Goal: Task Accomplishment & Management: Manage account settings

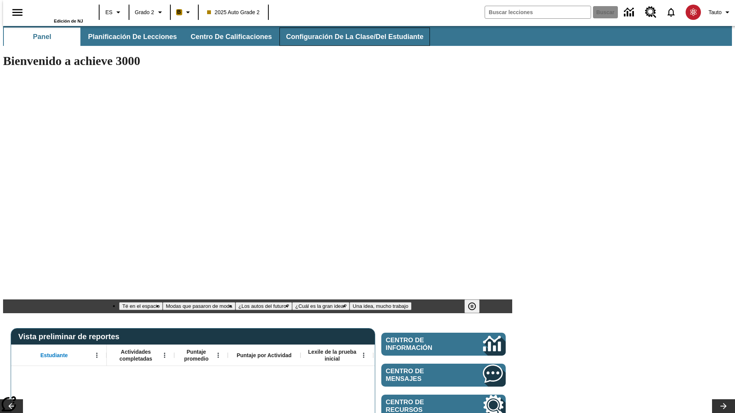
click at [349, 37] on span "Configuración de la clase/del estudiante" at bounding box center [354, 37] width 137 height 9
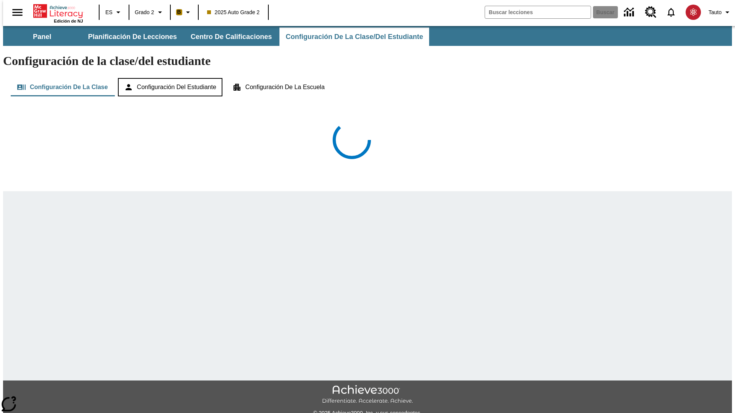
click at [170, 78] on button "Configuración del estudiante" at bounding box center [170, 87] width 104 height 18
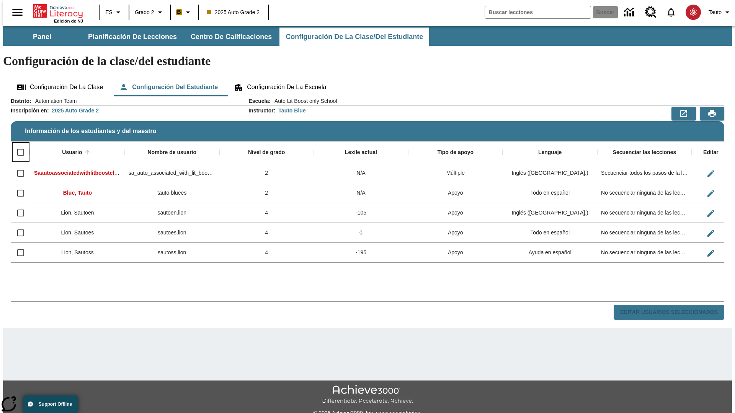
click at [17, 144] on input "Select all rows" at bounding box center [21, 152] width 16 height 16
checkbox input "true"
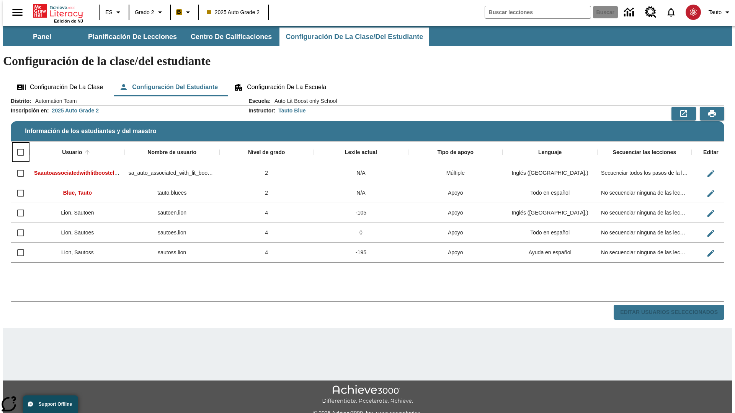
checkbox input "true"
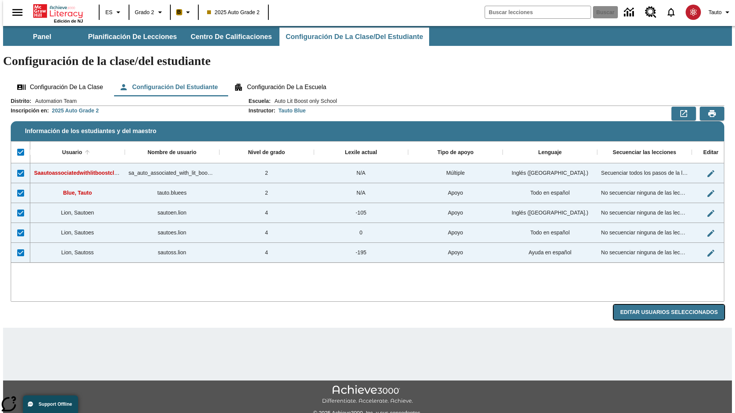
click at [675, 305] on button "Editar Usuarios Seleccionados" at bounding box center [668, 312] width 111 height 15
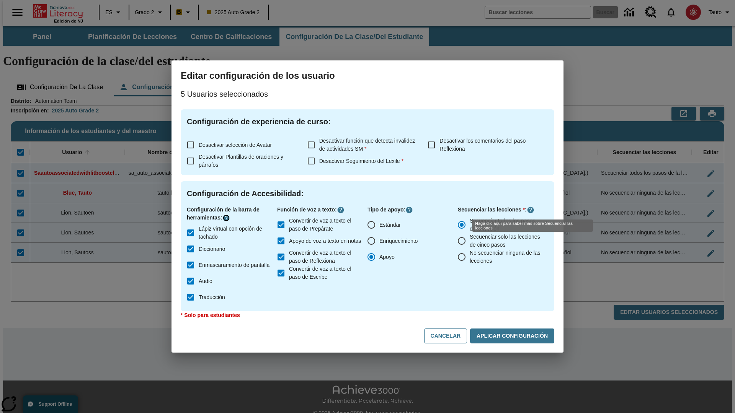
click at [227, 218] on icon "Haga clic aquí para saber más sobre" at bounding box center [226, 218] width 8 height 8
click at [340, 210] on icon "Haga clic aquí para saber más sobre" at bounding box center [341, 210] width 8 height 8
click at [529, 210] on icon "Haga clic aquí para saber más sobre" at bounding box center [531, 210] width 8 height 8
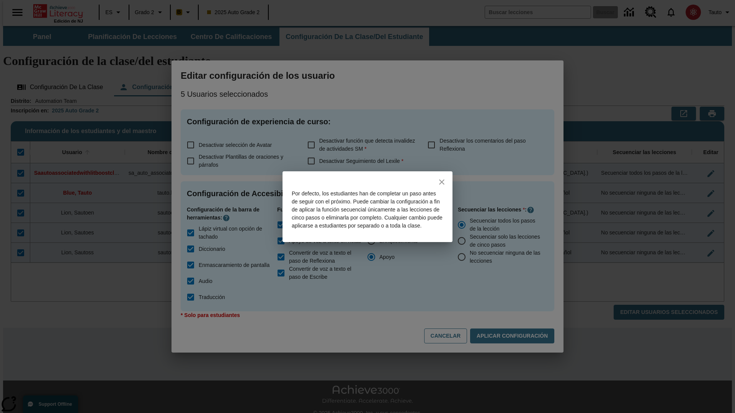
click at [442, 179] on icon "close" at bounding box center [441, 181] width 5 height 5
